Goal: Find specific page/section: Find specific page/section

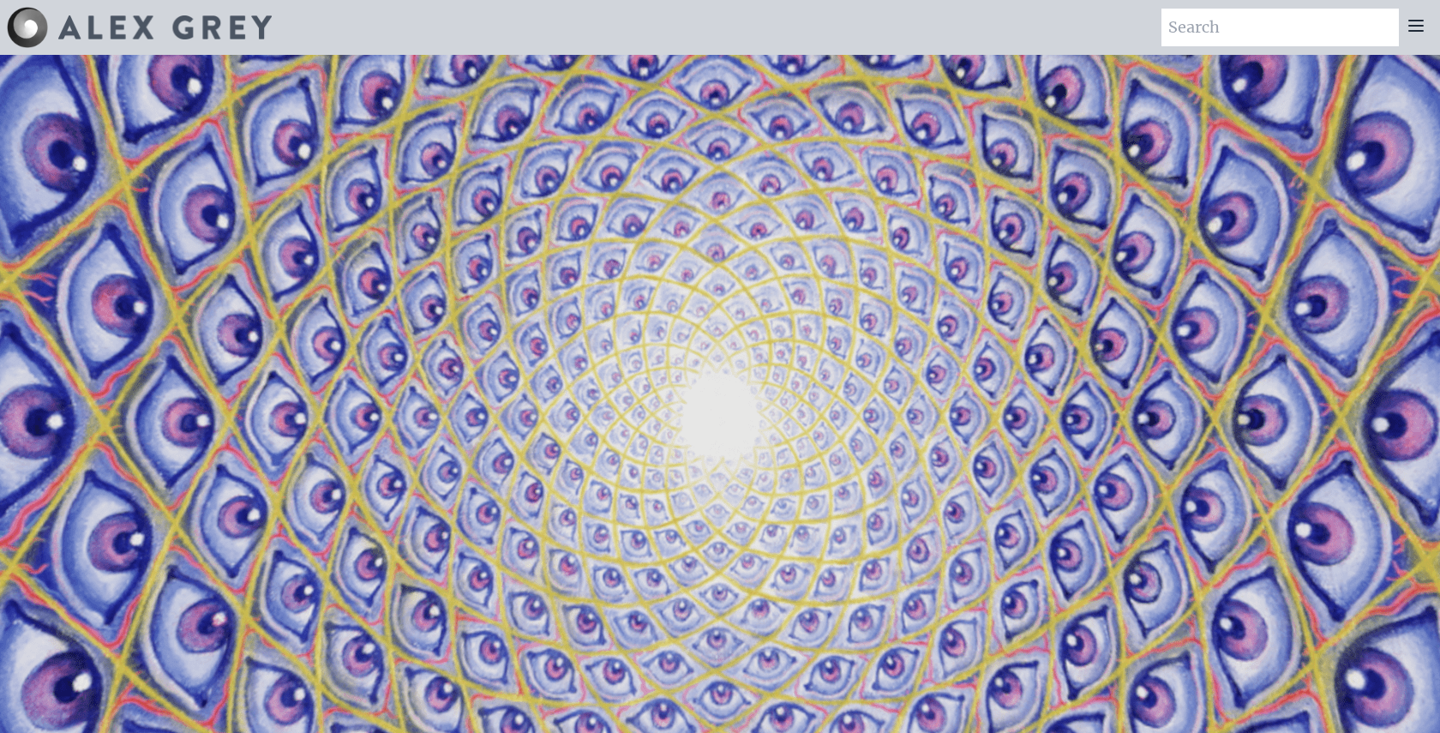
click at [39, 19] on img at bounding box center [27, 27] width 41 height 41
click at [80, 25] on img at bounding box center [164, 27] width 213 height 24
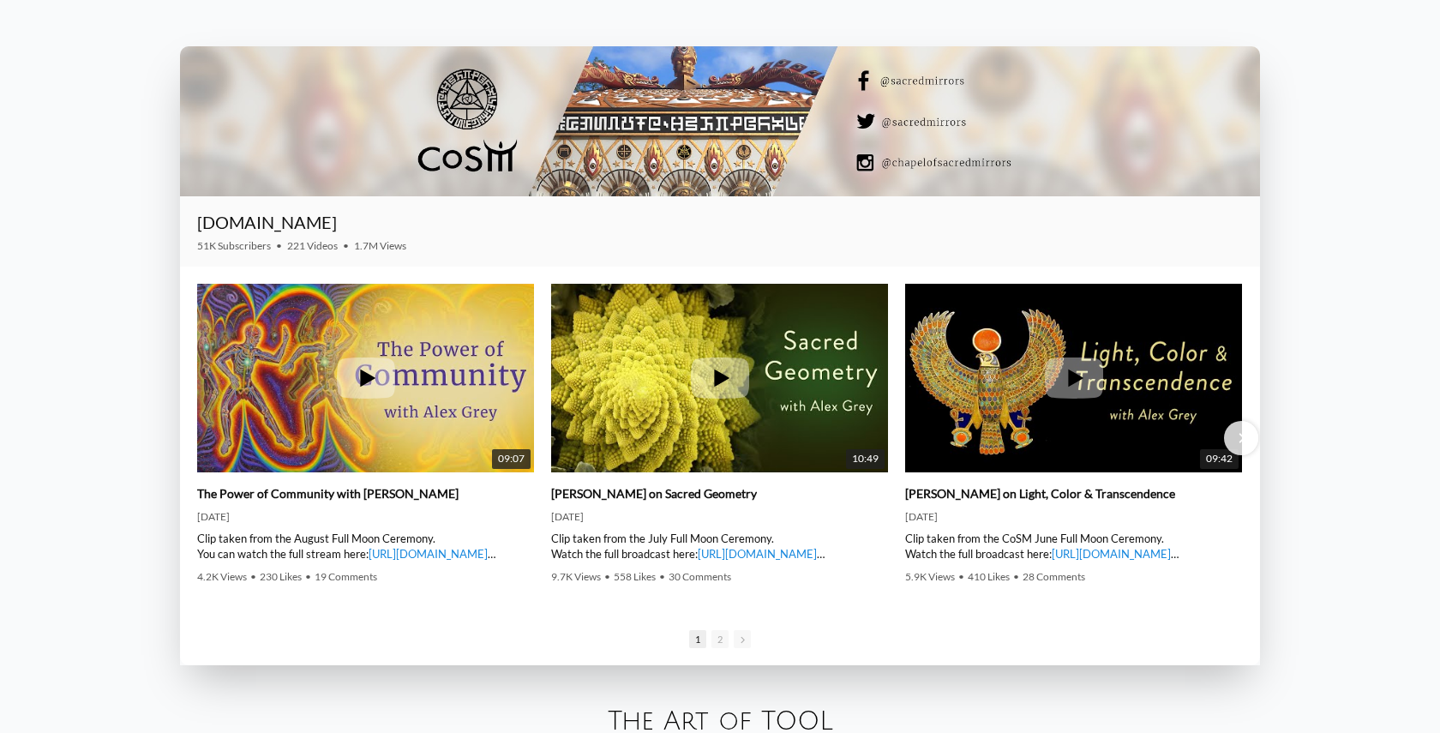
scroll to position [2490, 0]
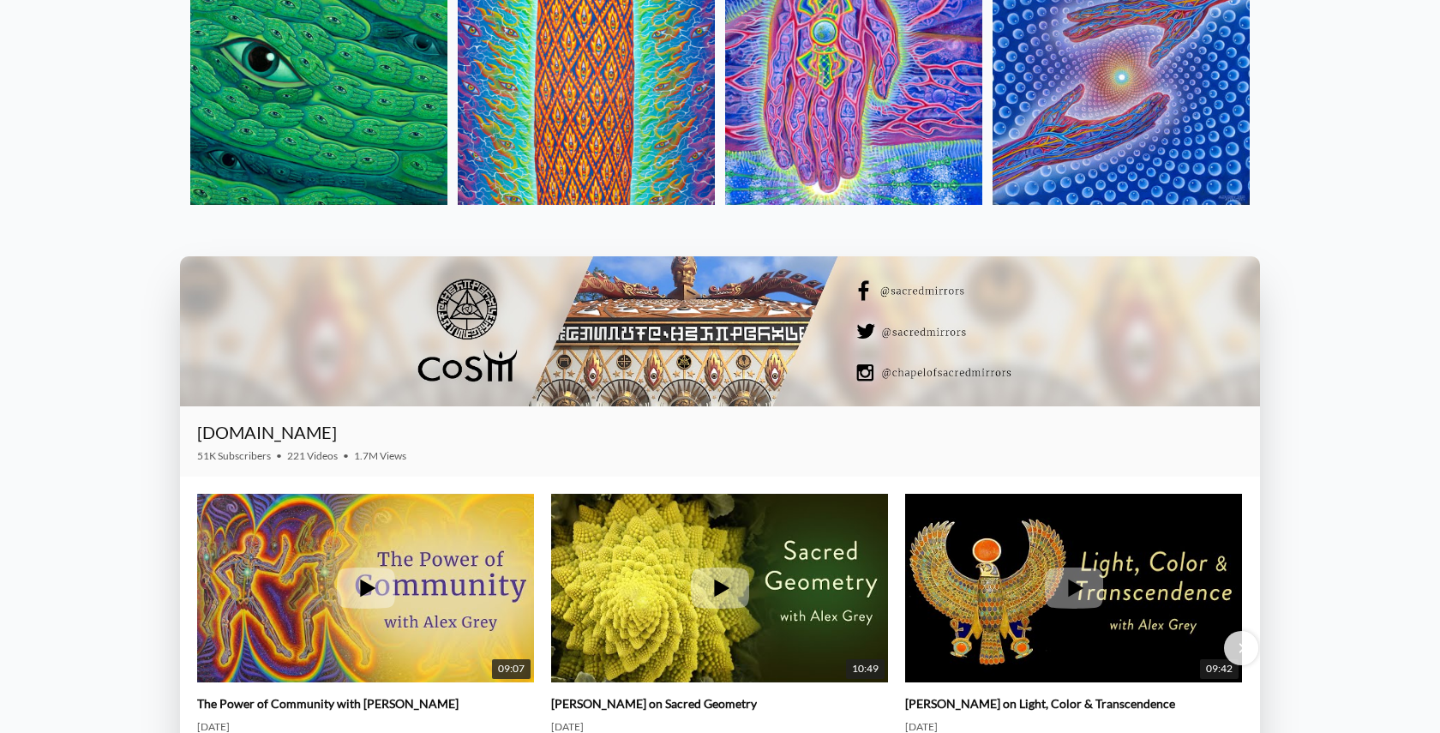
click at [448, 436] on div "[DOMAIN_NAME]" at bounding box center [663, 432] width 933 height 24
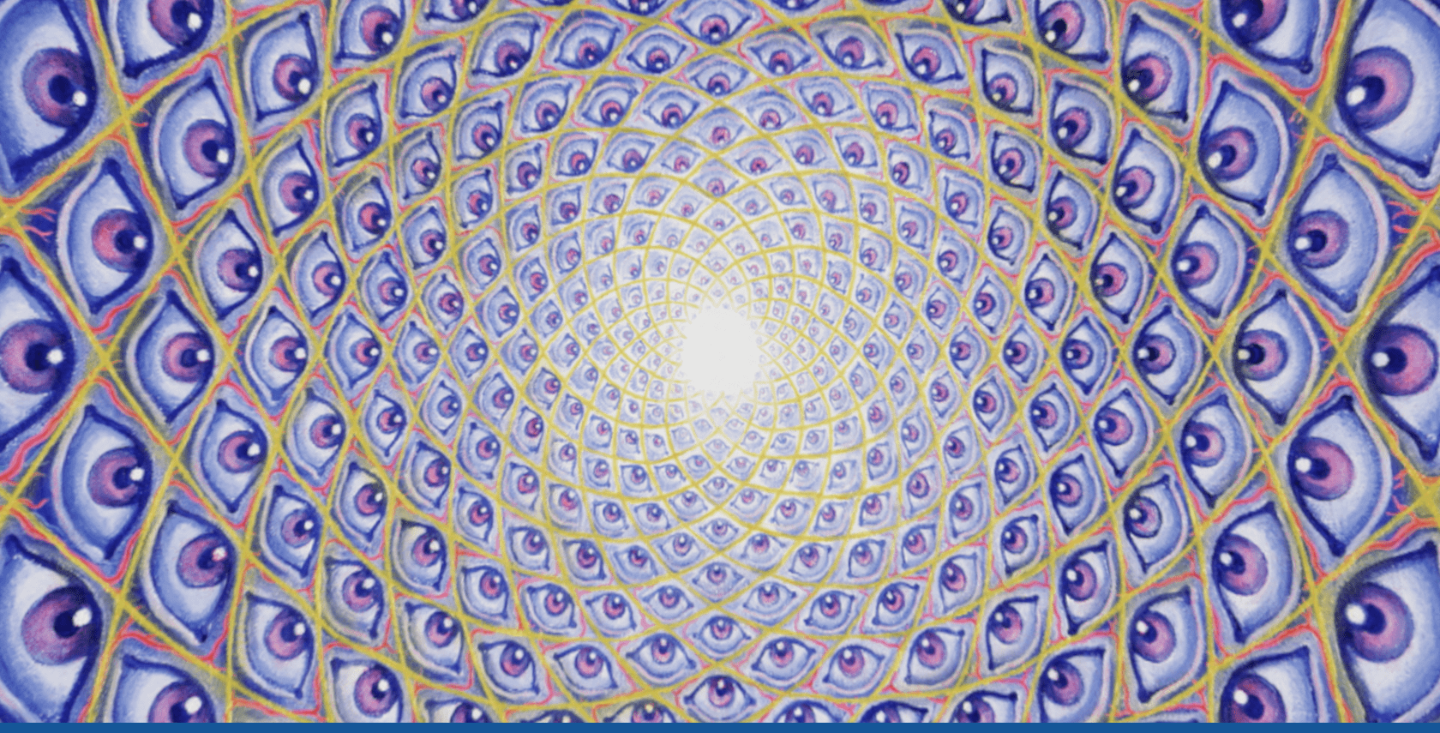
scroll to position [0, 0]
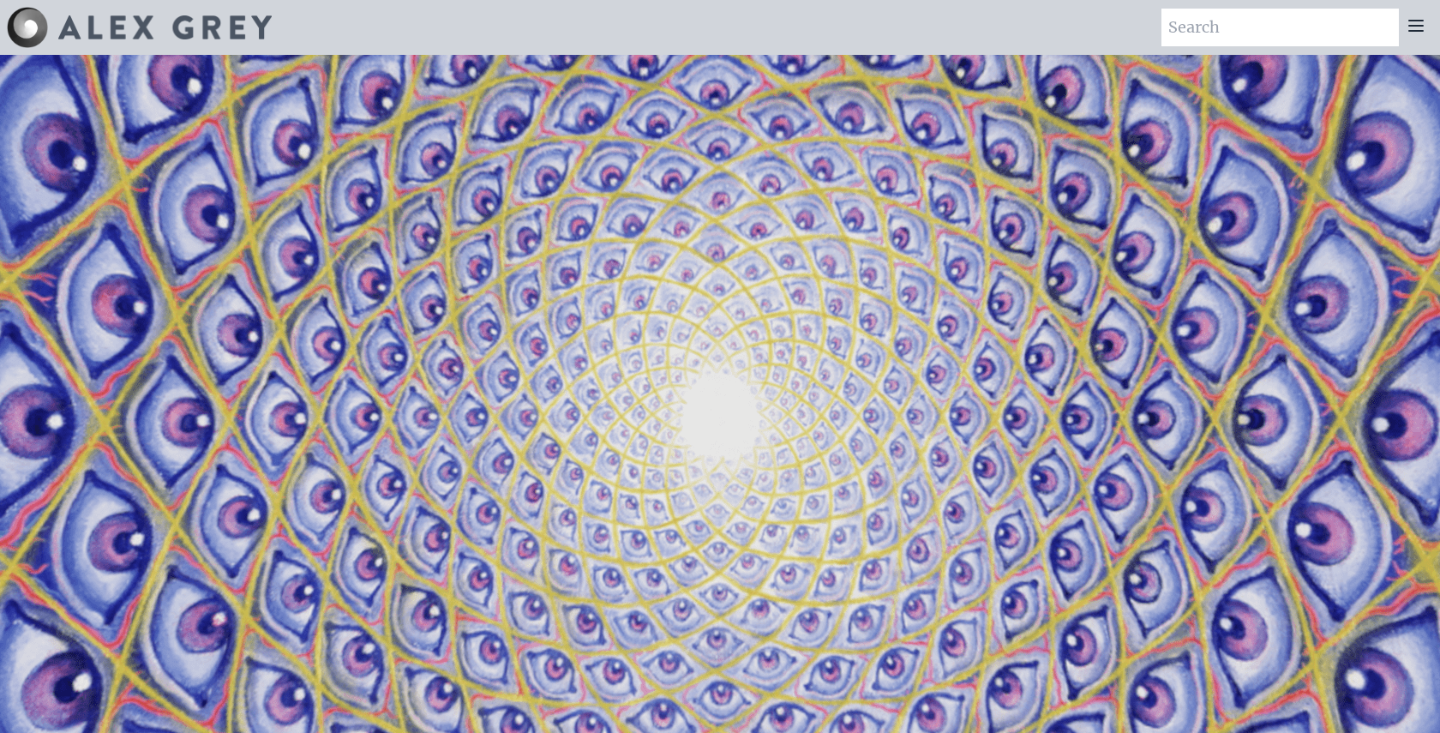
click at [1412, 26] on icon at bounding box center [1416, 26] width 14 height 10
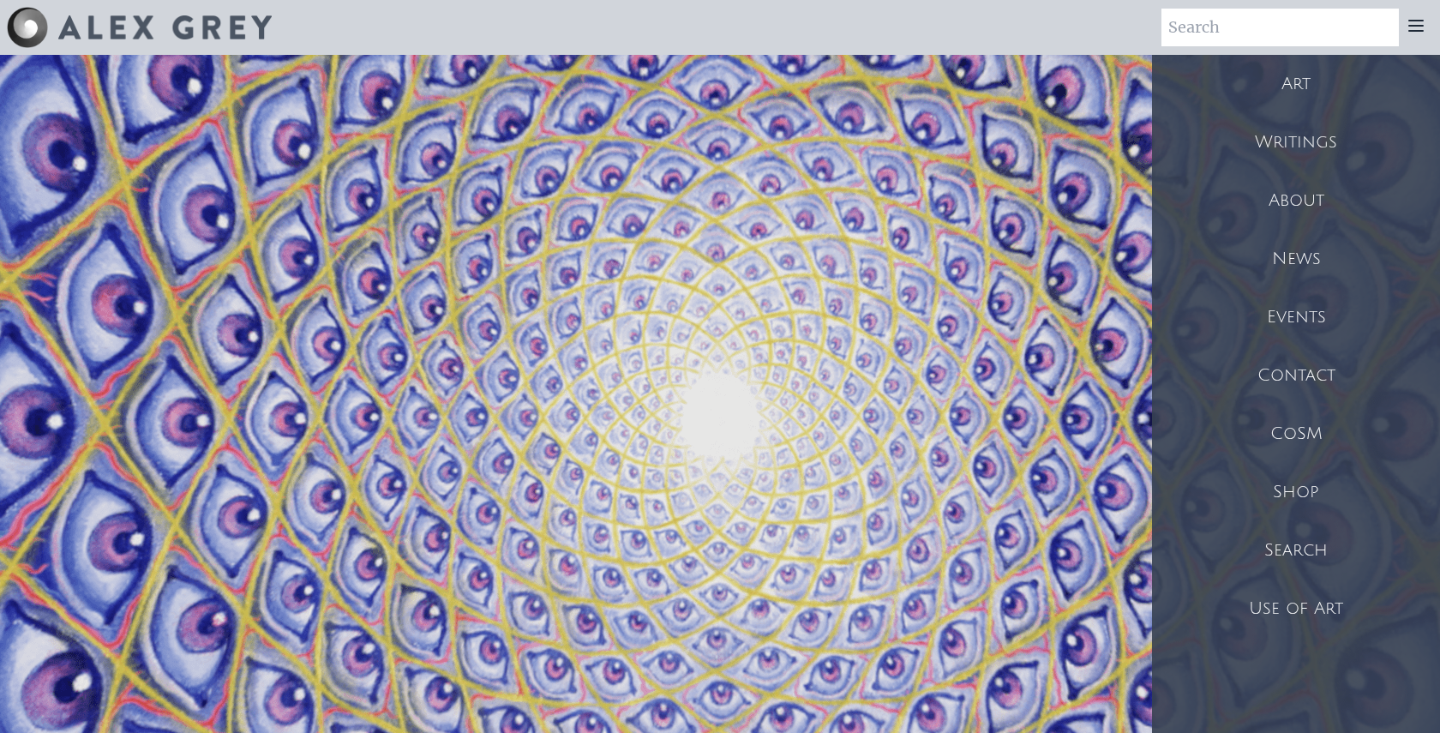
click at [1289, 484] on div "Shop" at bounding box center [1296, 492] width 288 height 58
click at [1316, 484] on div "Shop" at bounding box center [1296, 492] width 288 height 58
